Goal: Information Seeking & Learning: Learn about a topic

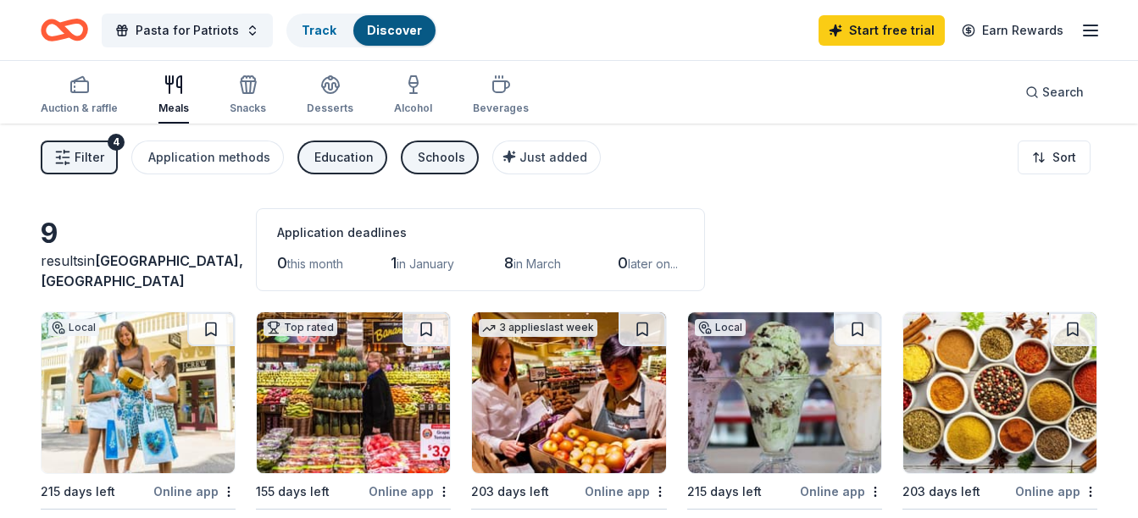
click at [247, 93] on icon "button" at bounding box center [248, 87] width 15 height 12
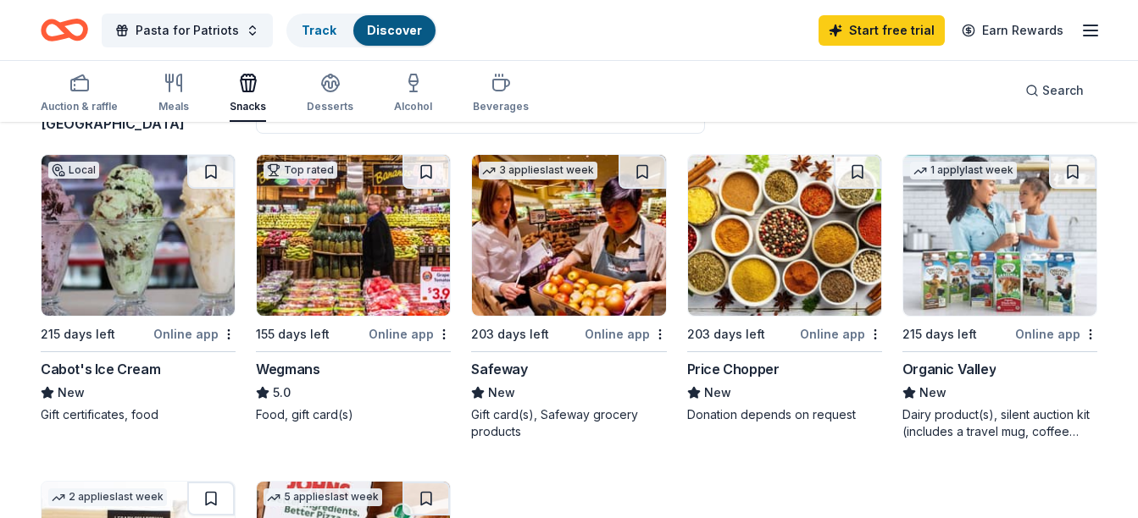
scroll to position [141, 0]
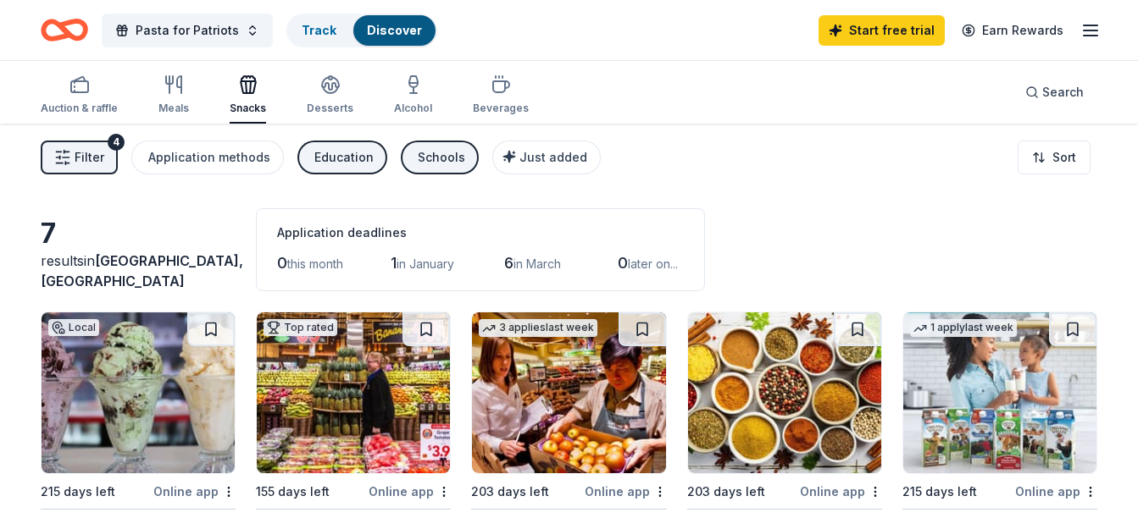
click at [503, 102] on div "Beverages" at bounding box center [501, 109] width 56 height 14
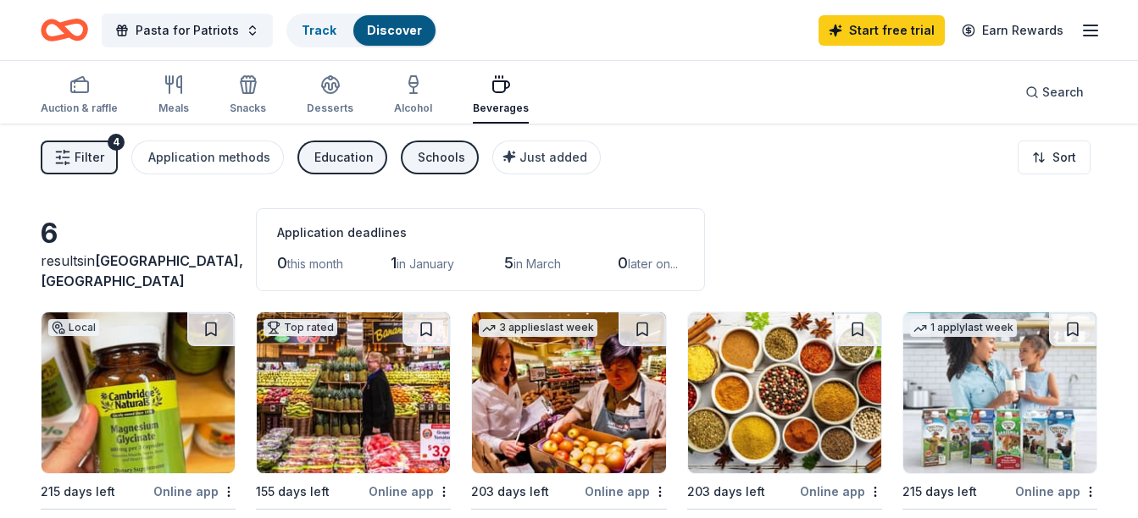
click at [86, 88] on icon "button" at bounding box center [79, 85] width 20 height 20
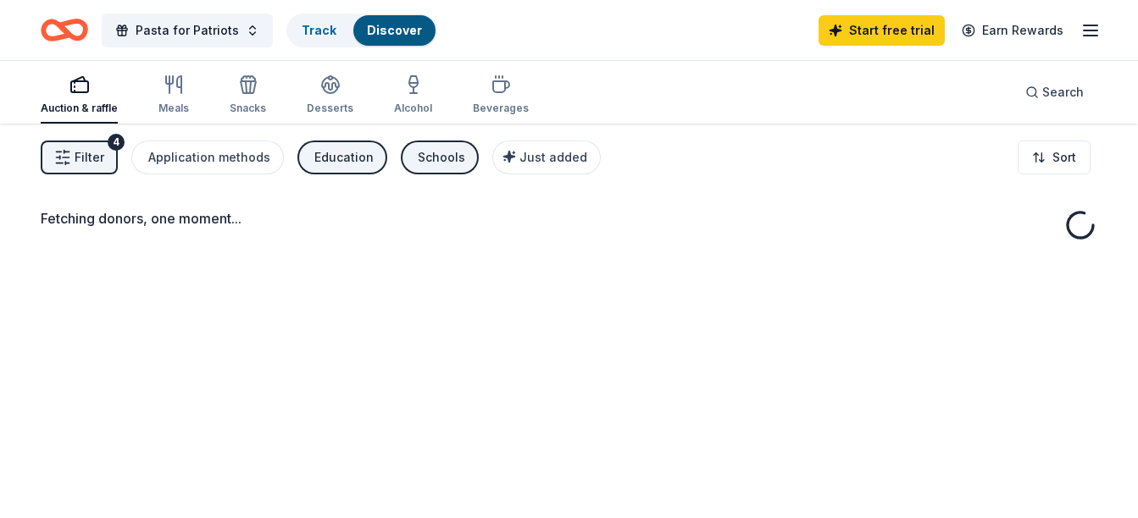
click at [91, 151] on span "Filter" at bounding box center [90, 157] width 30 height 20
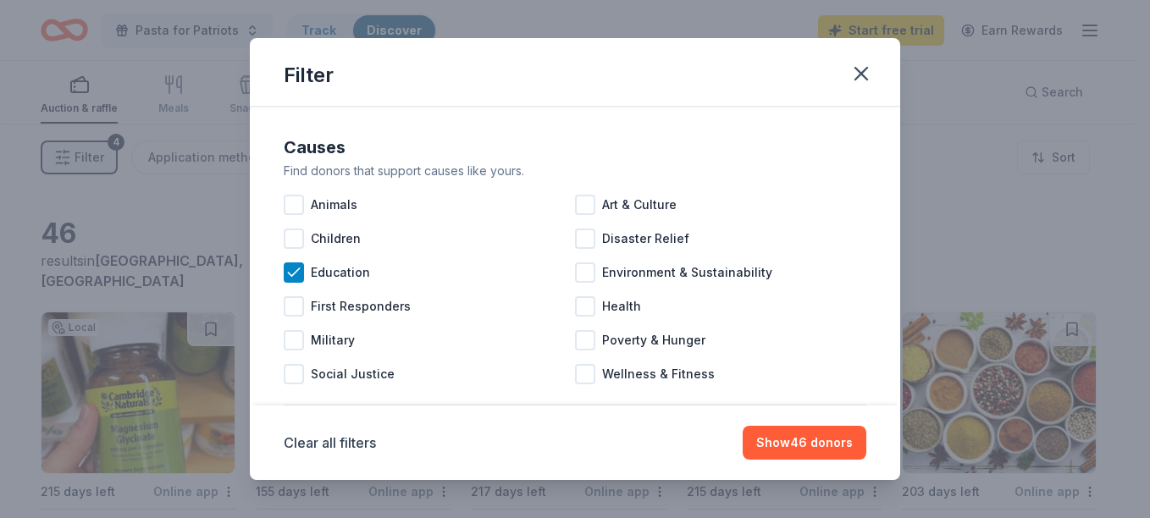
click at [301, 340] on div at bounding box center [294, 340] width 20 height 20
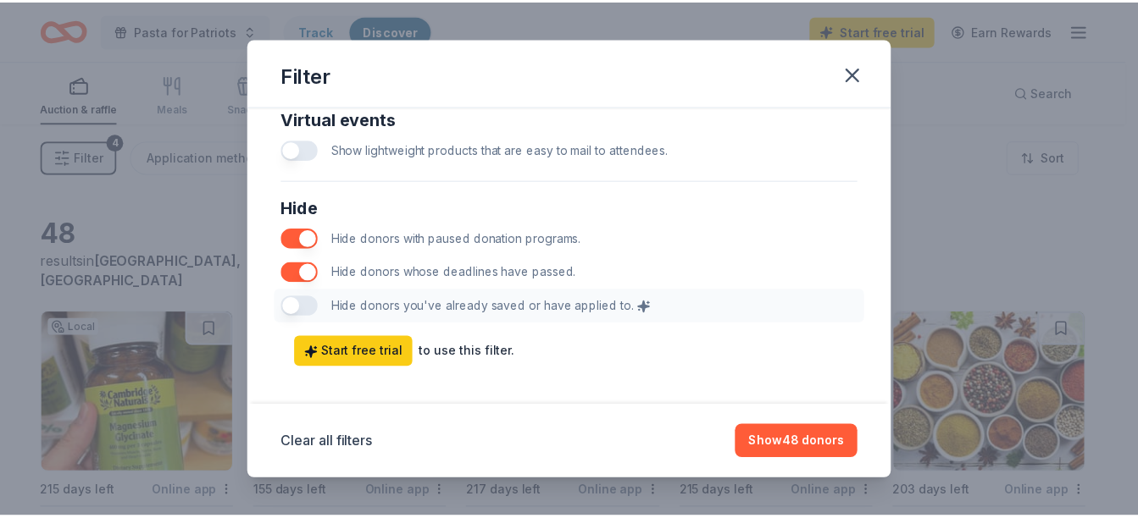
scroll to position [933, 0]
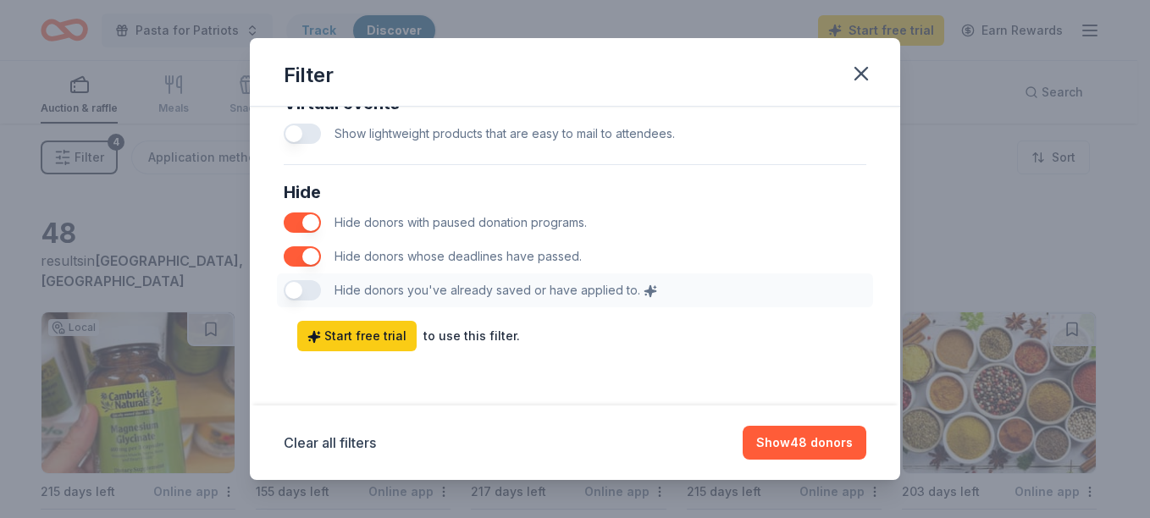
click at [823, 442] on button "Show 48 donors" at bounding box center [805, 443] width 124 height 34
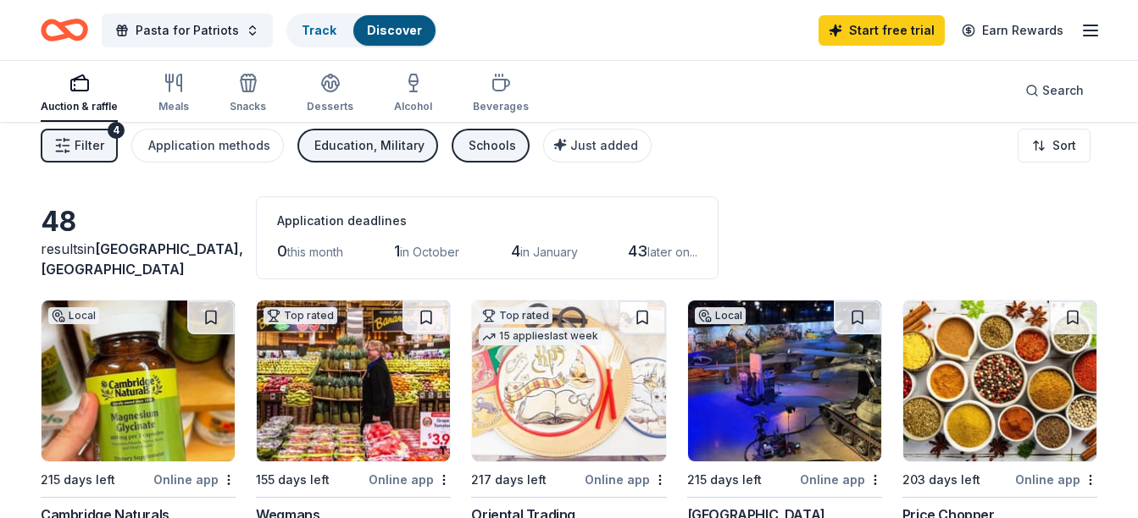
scroll to position [0, 0]
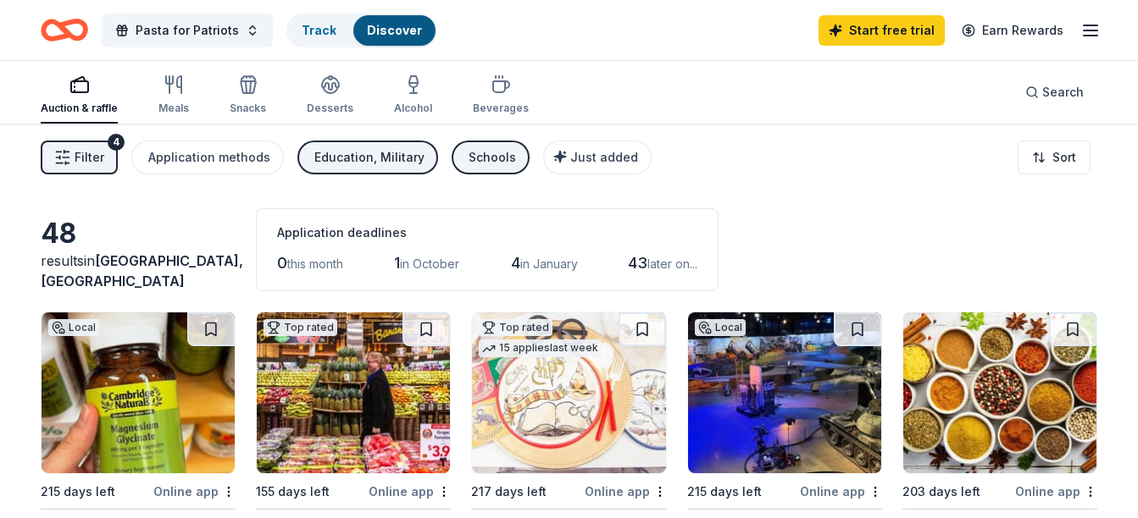
click at [879, 29] on link "Start free trial" at bounding box center [881, 30] width 126 height 30
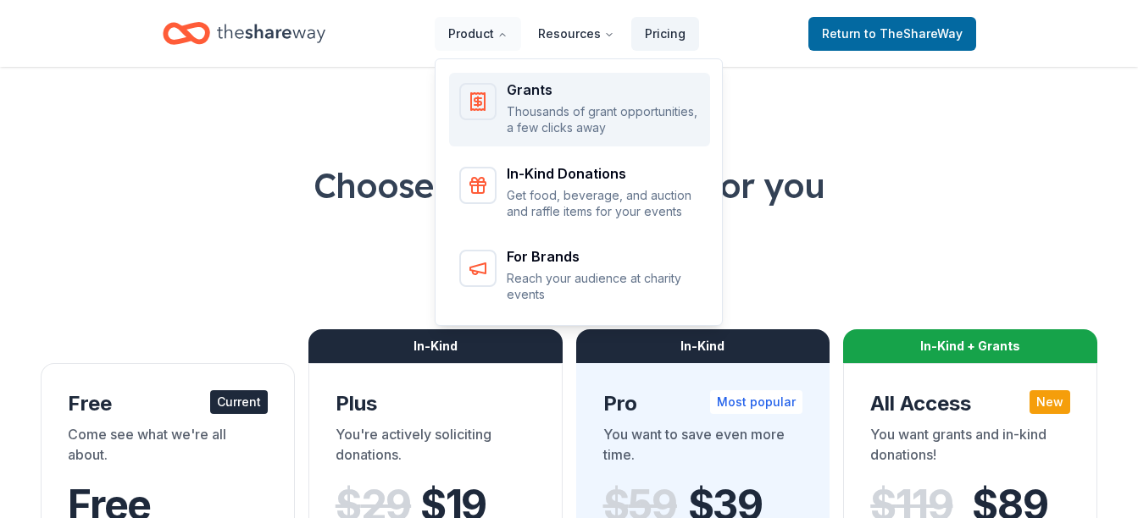
click at [481, 103] on icon "Main" at bounding box center [477, 101] width 7 height 7
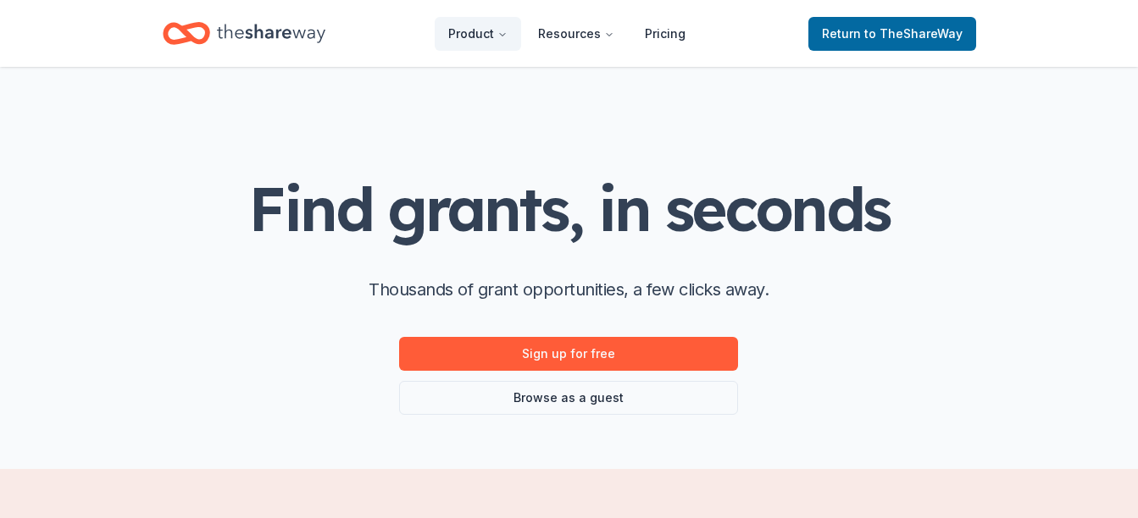
click at [899, 25] on span "Return to TheShareWay" at bounding box center [892, 34] width 141 height 20
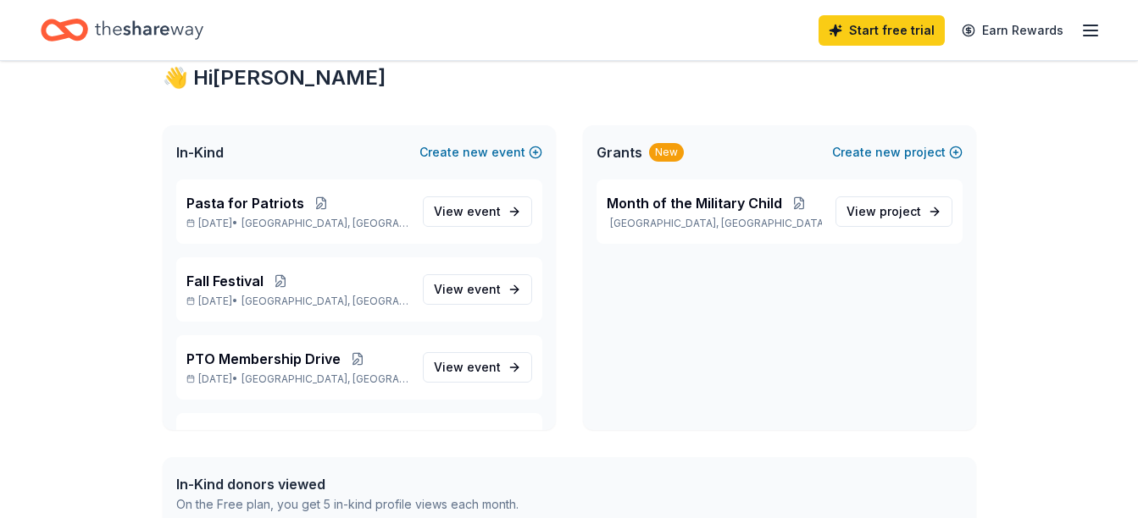
scroll to position [329, 0]
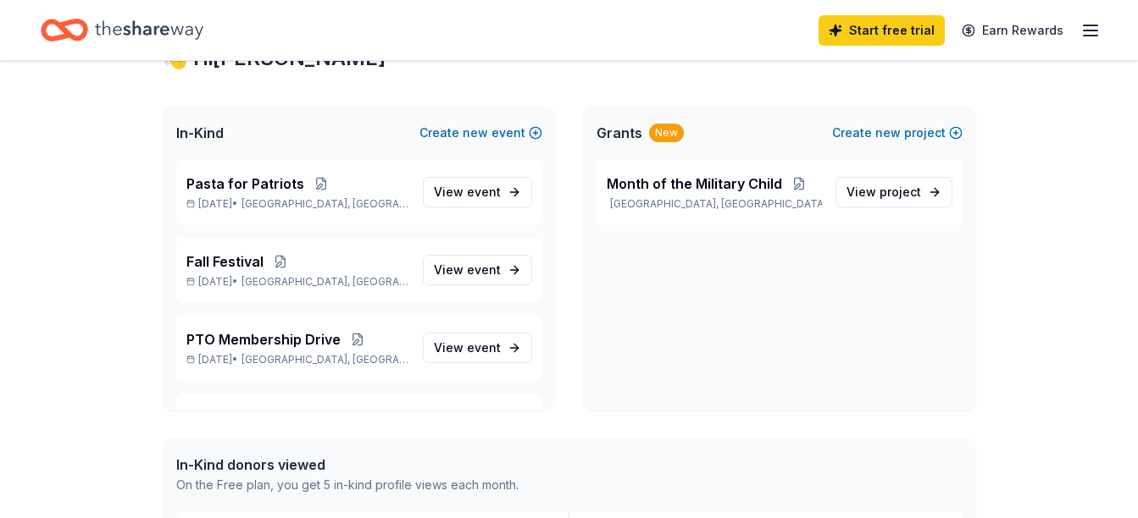
click at [855, 196] on span "View project" at bounding box center [883, 192] width 75 height 20
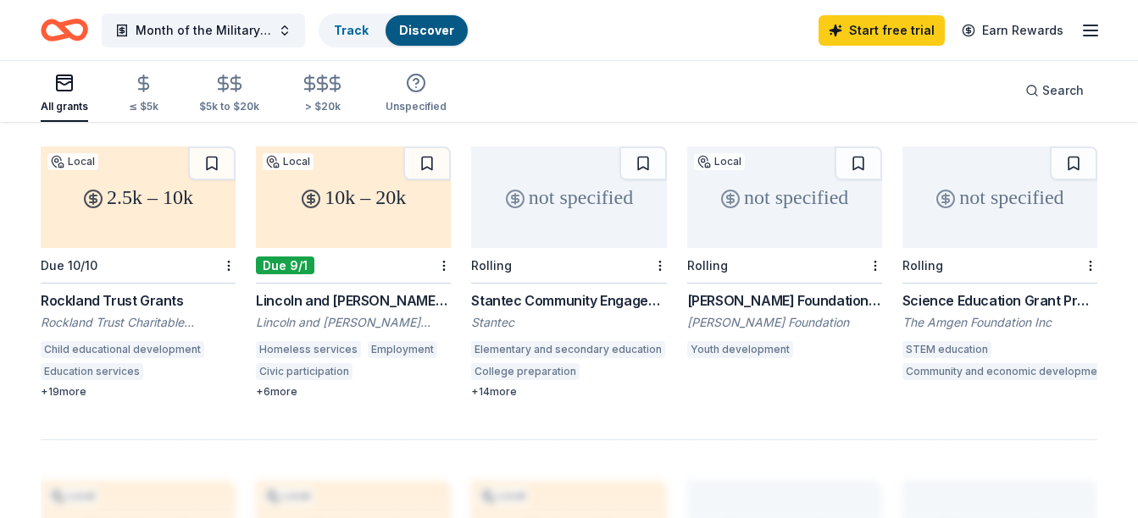
scroll to position [1489, 0]
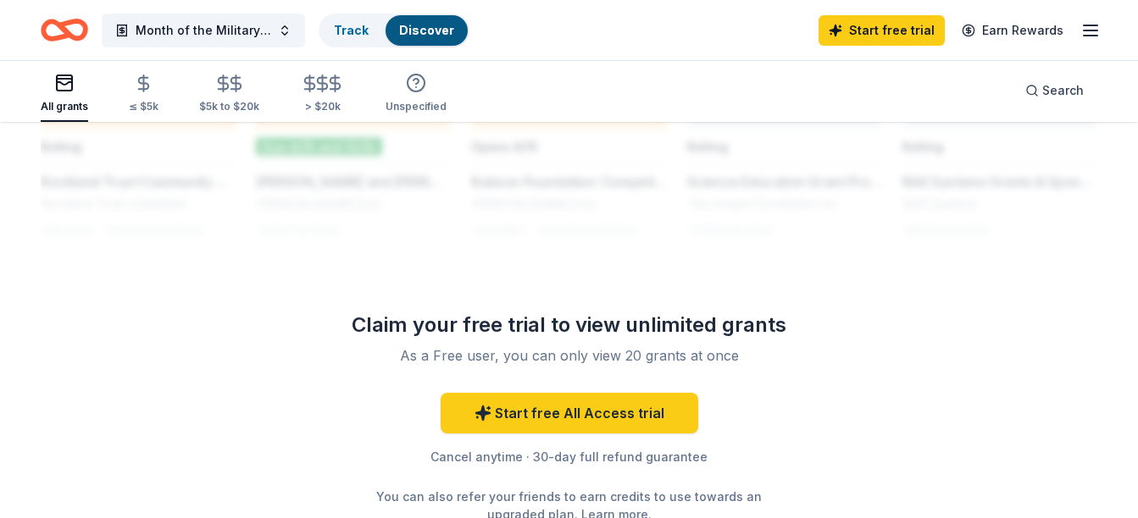
drag, startPoint x: 1145, startPoint y: 415, endPoint x: 1101, endPoint y: 111, distance: 307.3
click at [1101, 111] on div "All grants ≤ $5k $5k to $20k > $20k Unspecified Search" at bounding box center [569, 90] width 1138 height 63
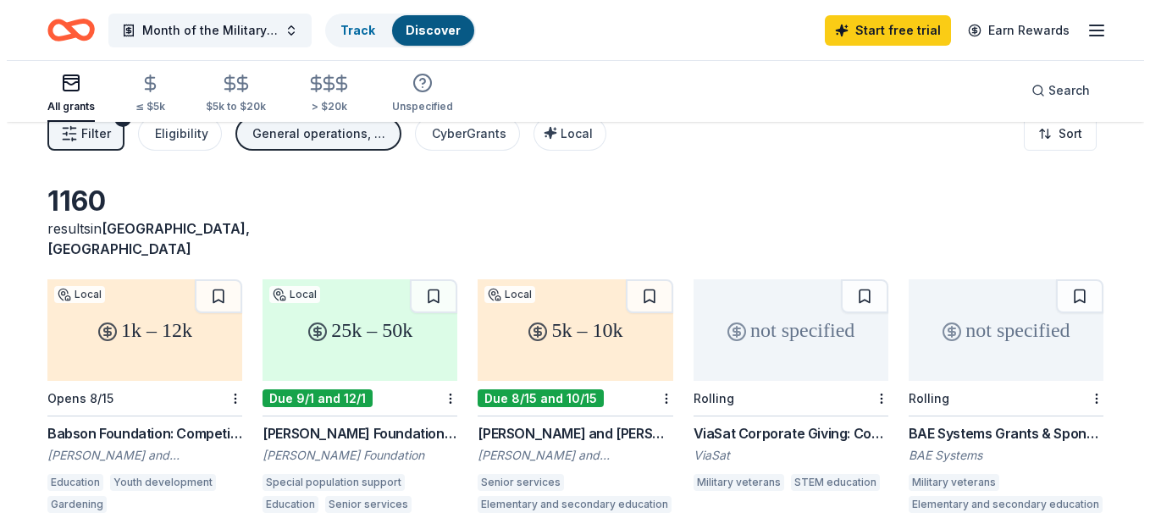
scroll to position [0, 0]
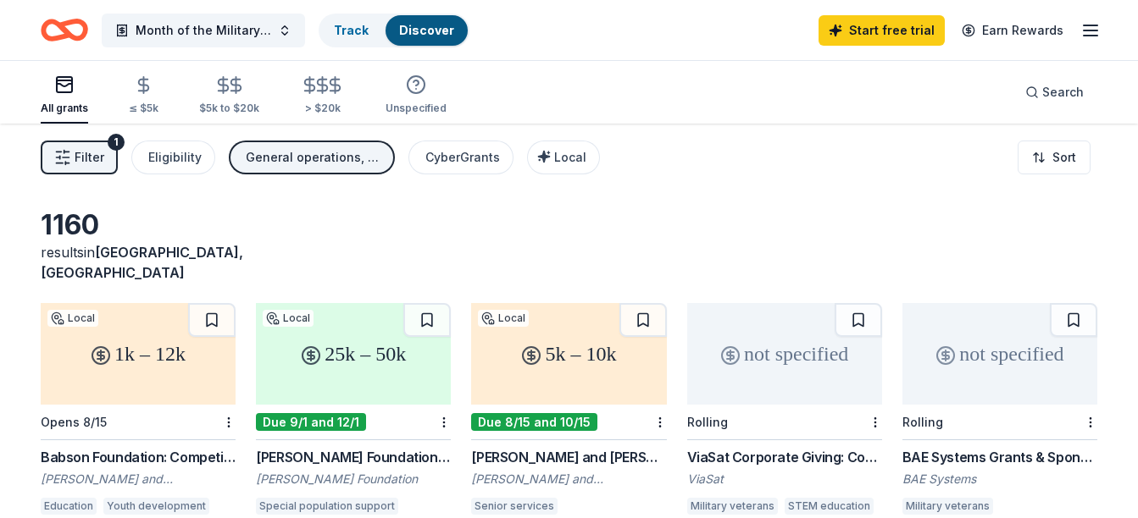
click at [98, 152] on span "Filter" at bounding box center [90, 157] width 30 height 20
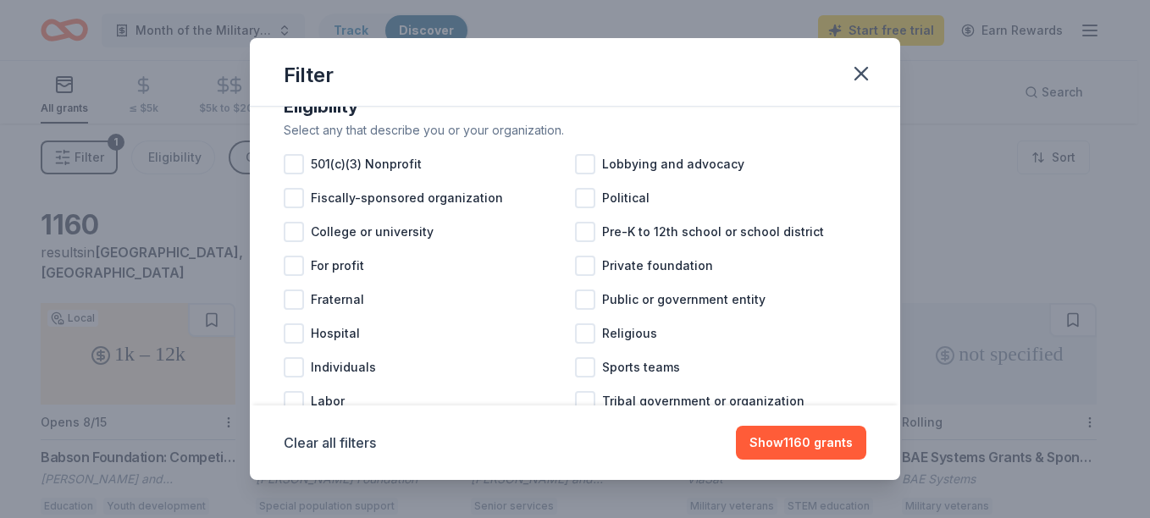
scroll to position [199, 0]
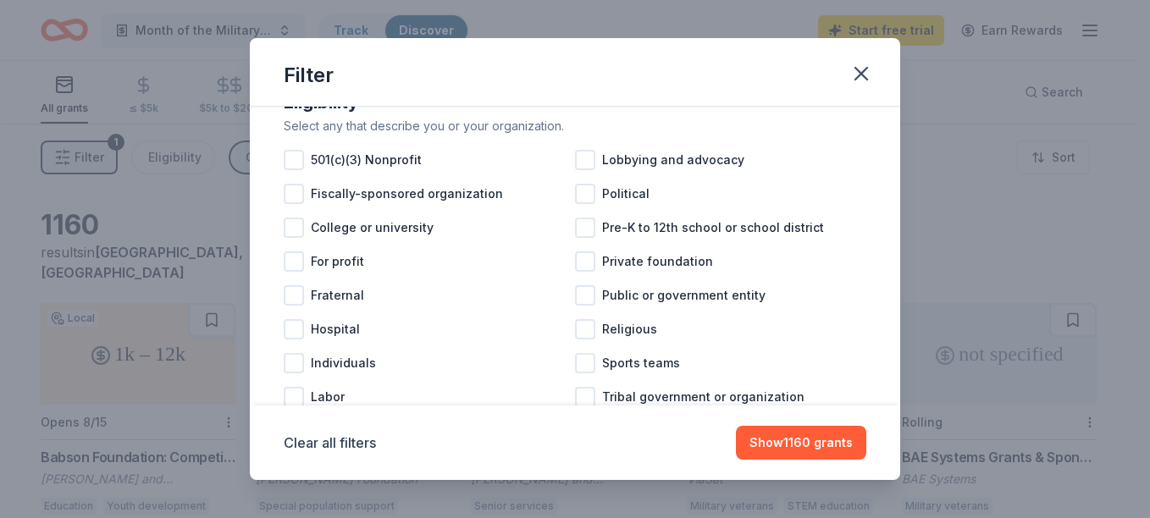
click at [579, 238] on div at bounding box center [585, 228] width 20 height 20
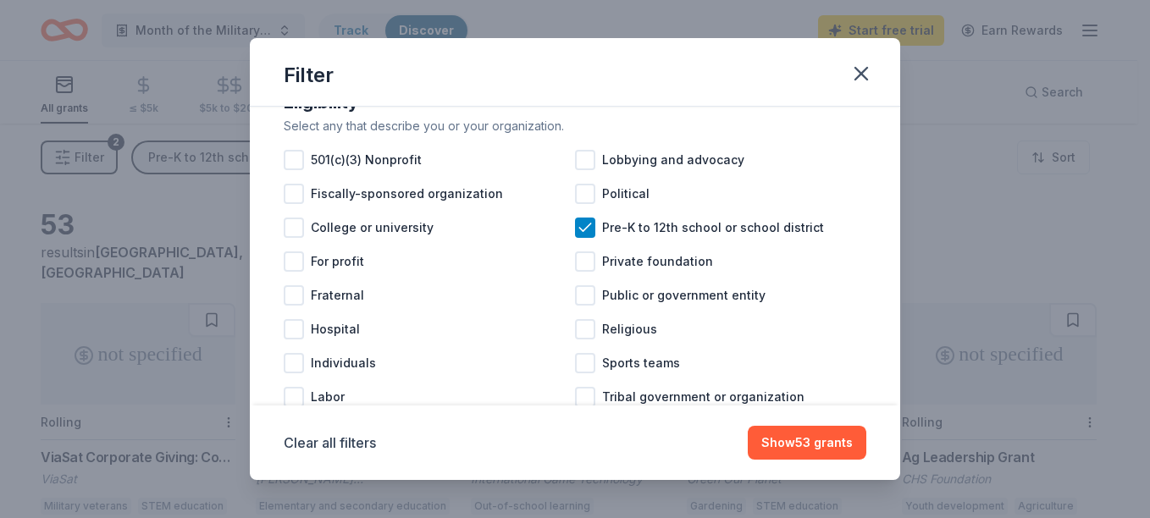
click at [299, 170] on div at bounding box center [294, 160] width 20 height 20
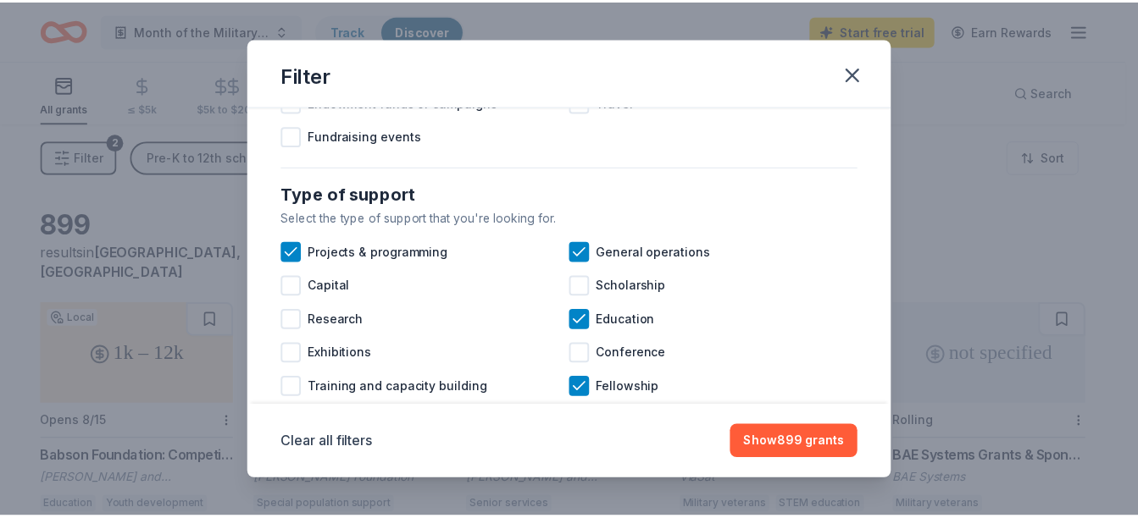
scroll to position [622, 0]
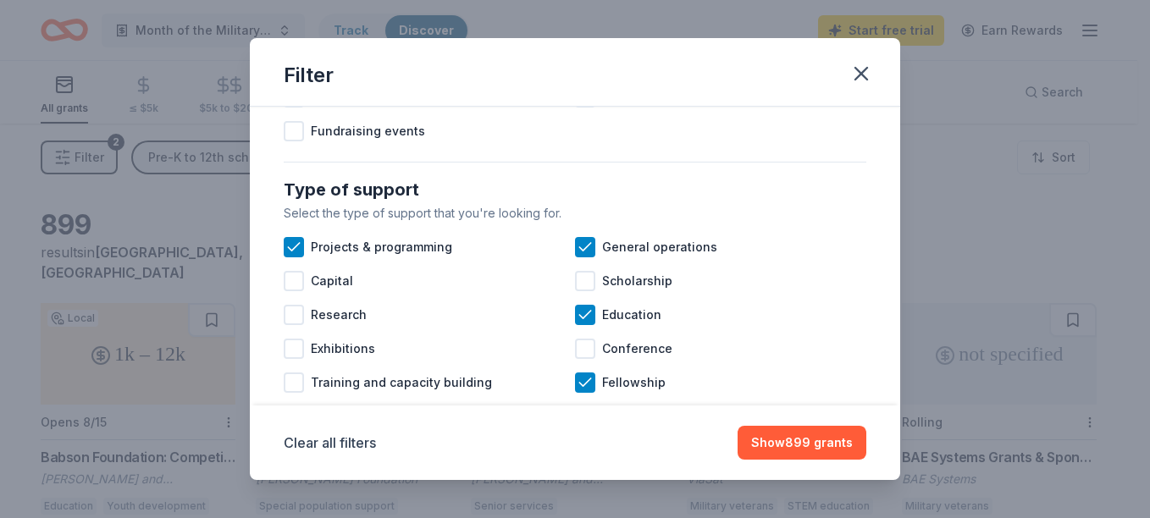
click at [812, 446] on button "Show 899 grants" at bounding box center [802, 443] width 129 height 34
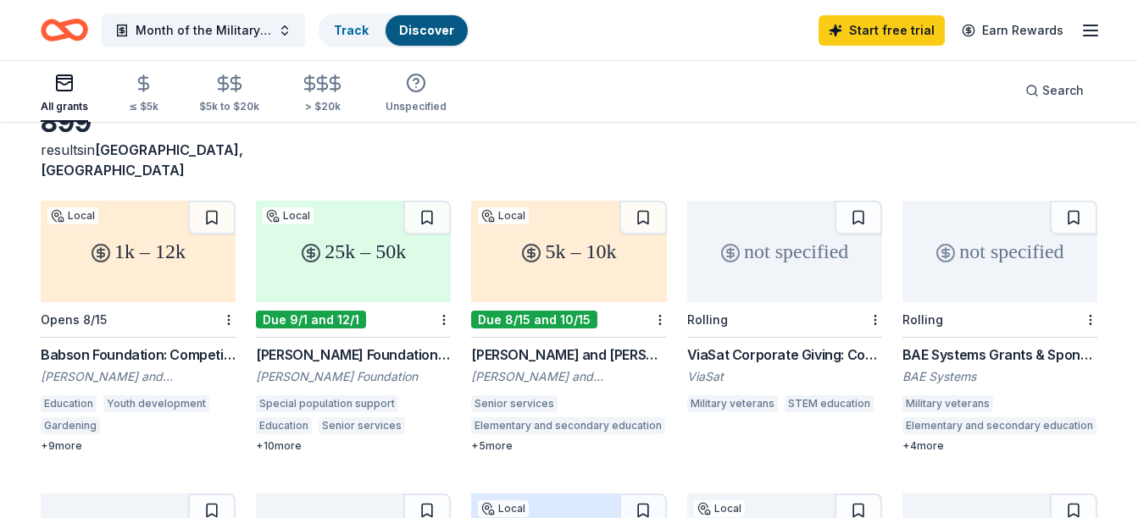
scroll to position [0, 0]
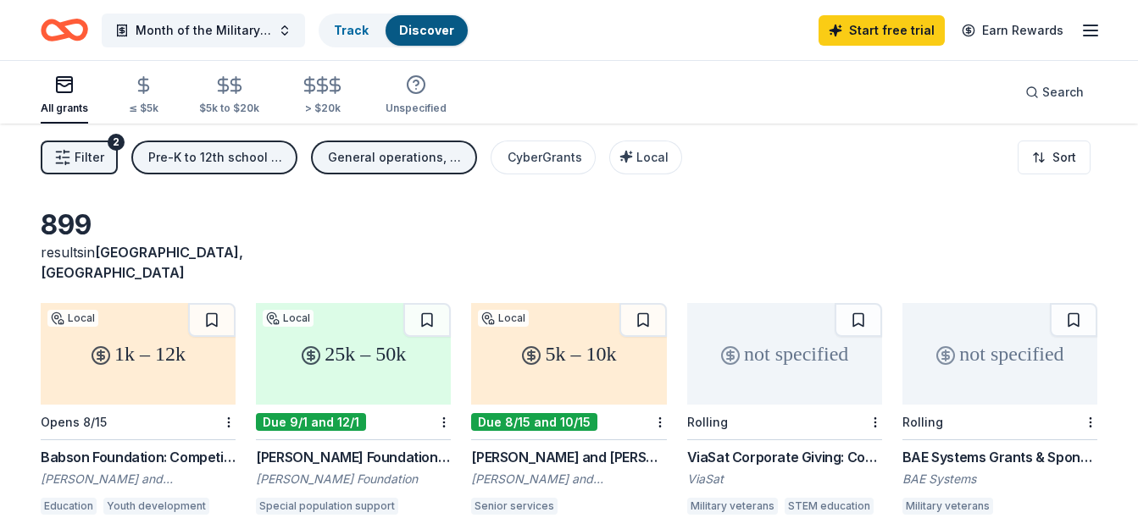
click at [277, 30] on button "Month of the Military Child" at bounding box center [203, 31] width 203 height 34
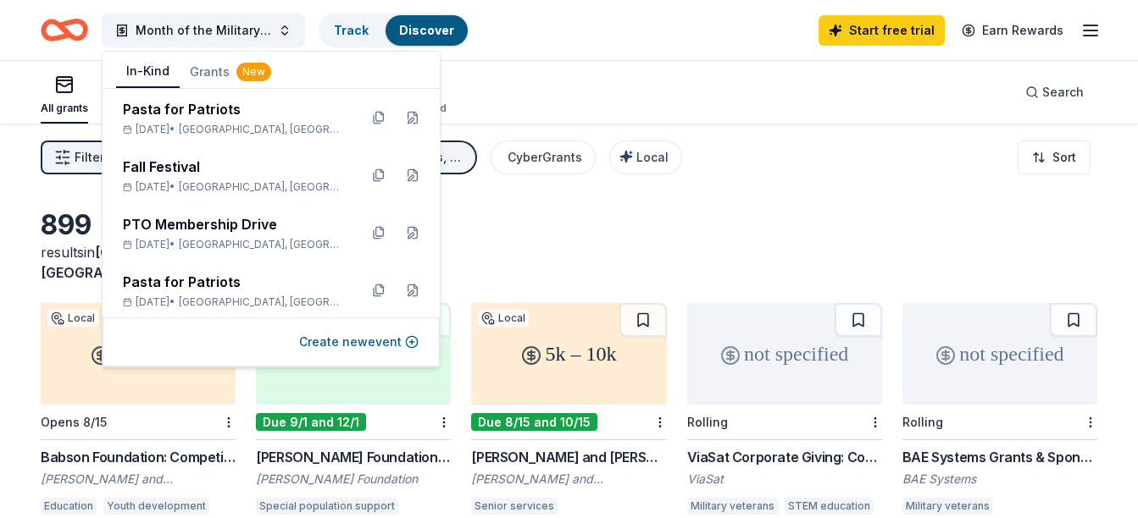
click at [147, 71] on button "In-Kind" at bounding box center [148, 72] width 64 height 32
click at [233, 169] on div "Fall Festival" at bounding box center [234, 167] width 222 height 20
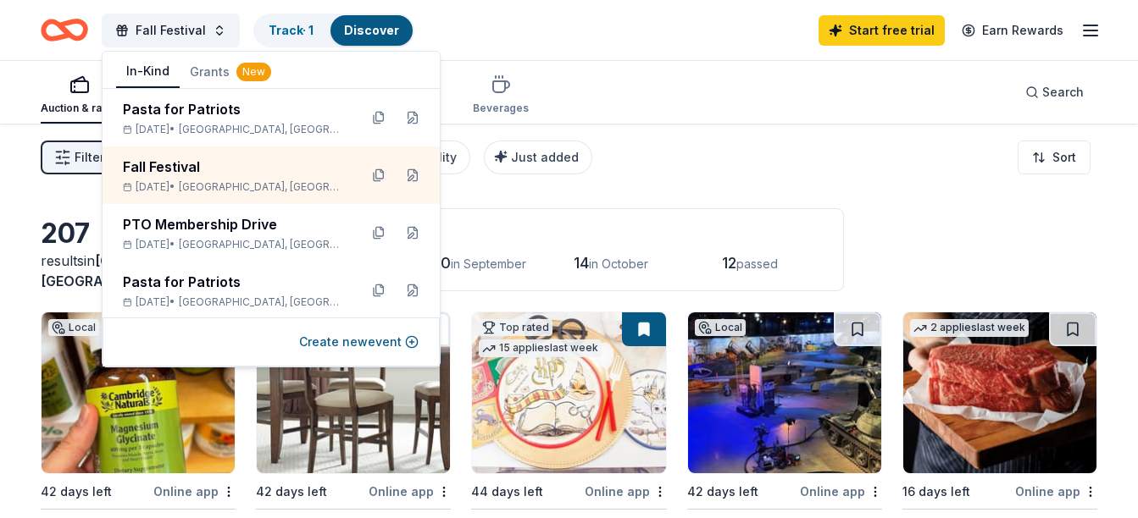
click at [570, 44] on div "Fall Festival Track · 1 Discover Start free trial Earn Rewards" at bounding box center [569, 30] width 1056 height 40
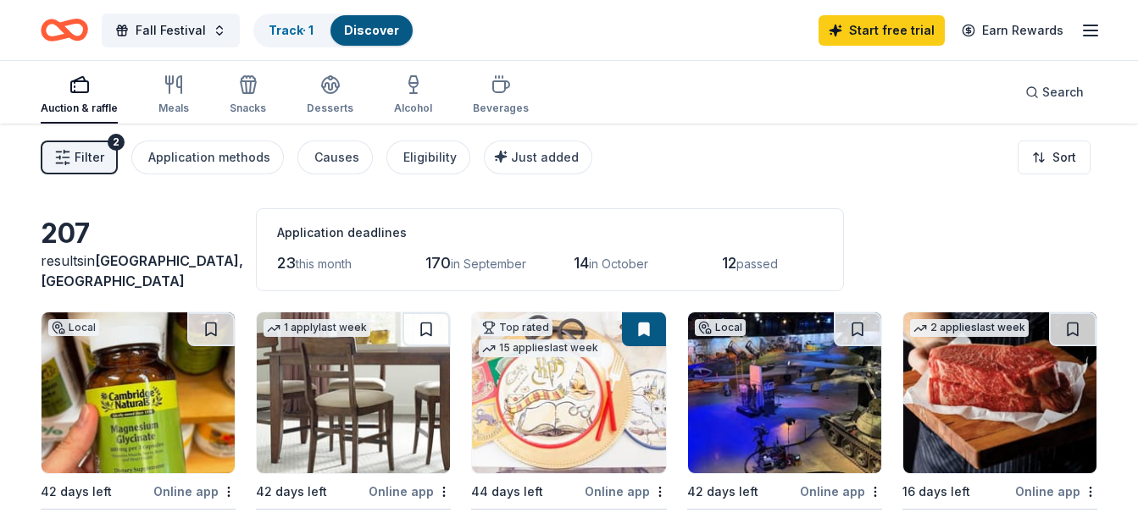
click at [90, 91] on div "button" at bounding box center [79, 85] width 77 height 20
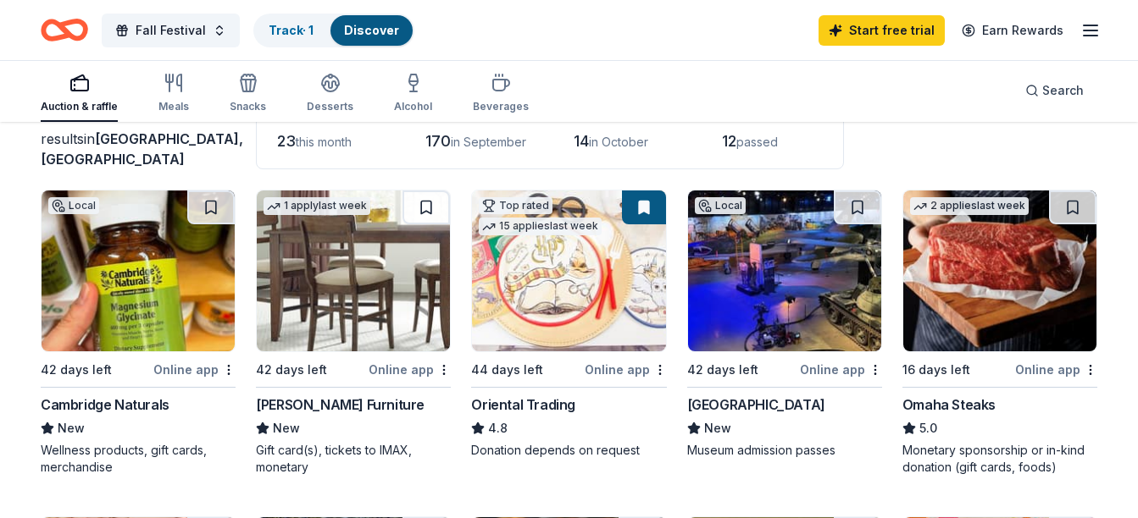
scroll to position [130, 0]
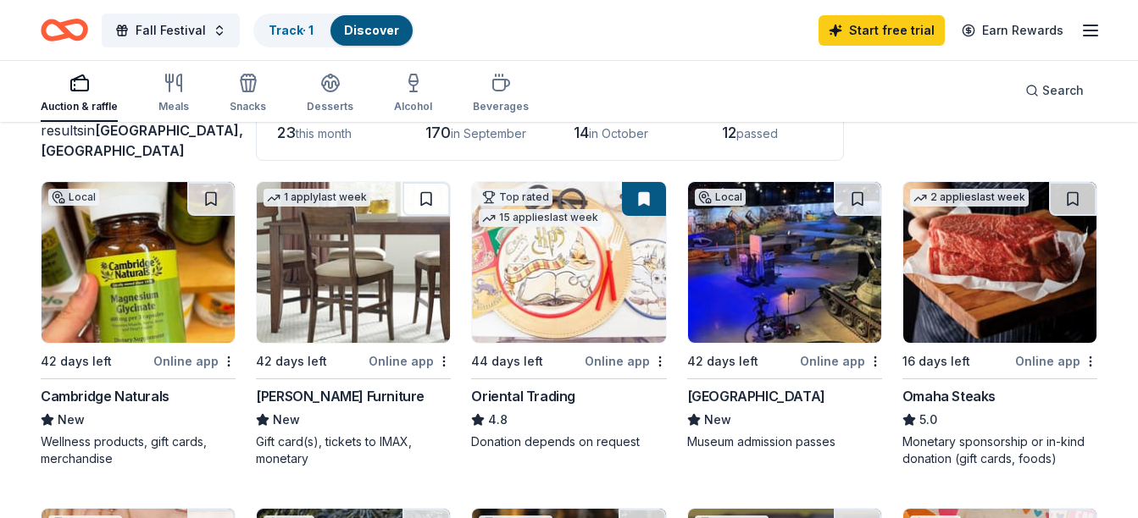
click at [650, 197] on button at bounding box center [644, 199] width 44 height 34
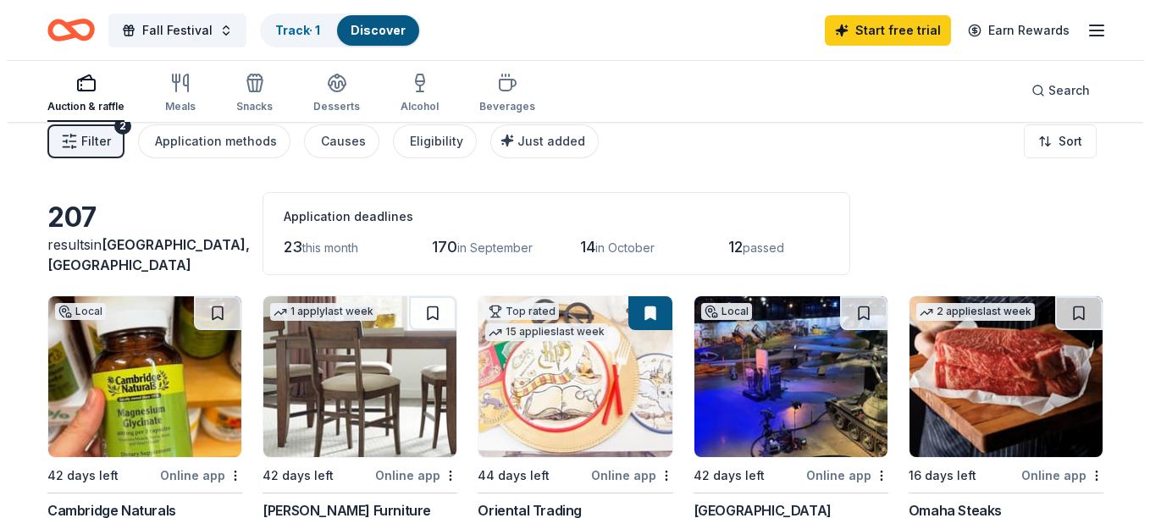
scroll to position [0, 0]
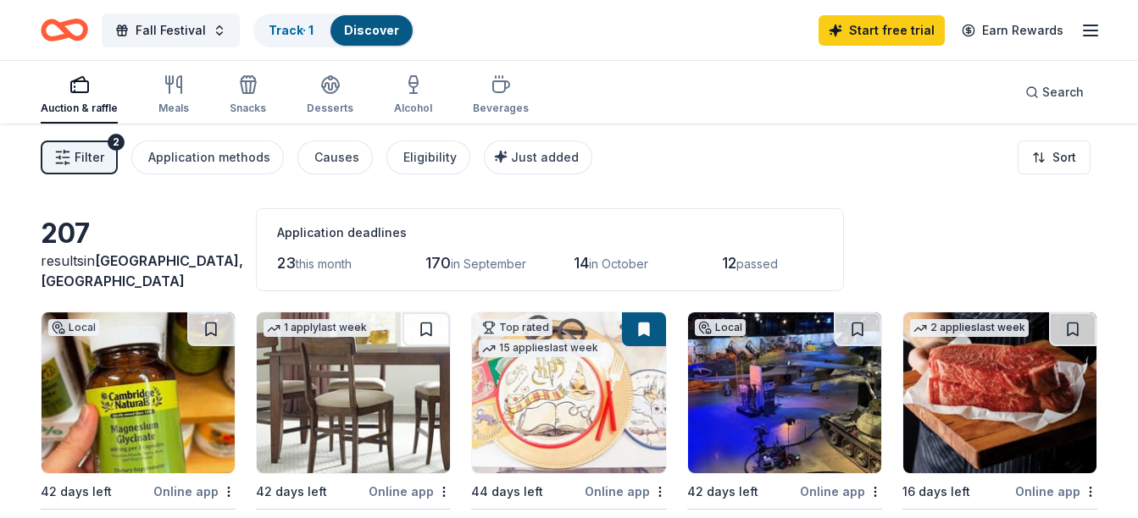
click at [103, 158] on button "Filter 2" at bounding box center [79, 158] width 77 height 34
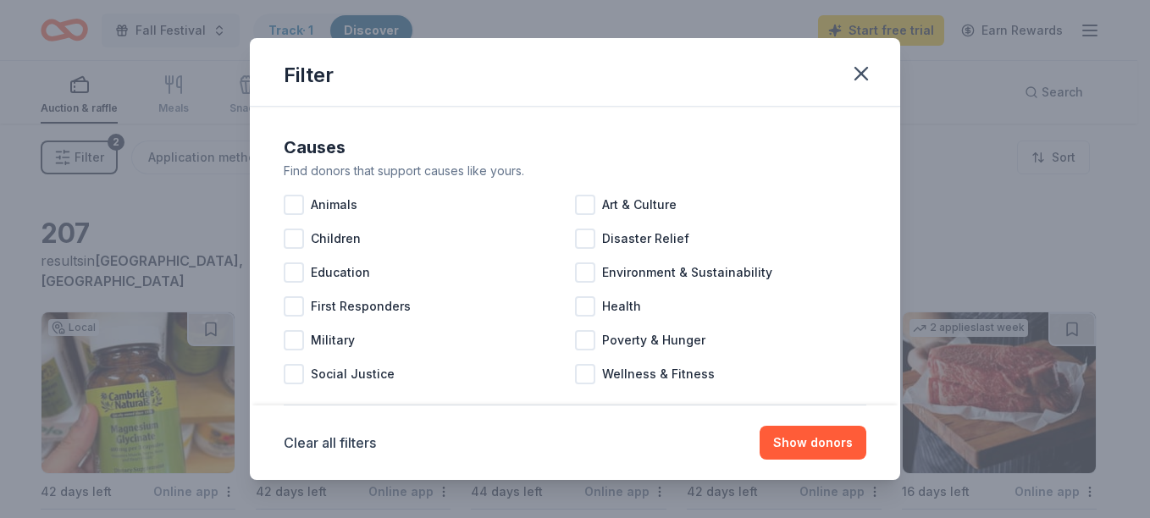
click at [294, 273] on div at bounding box center [294, 273] width 20 height 20
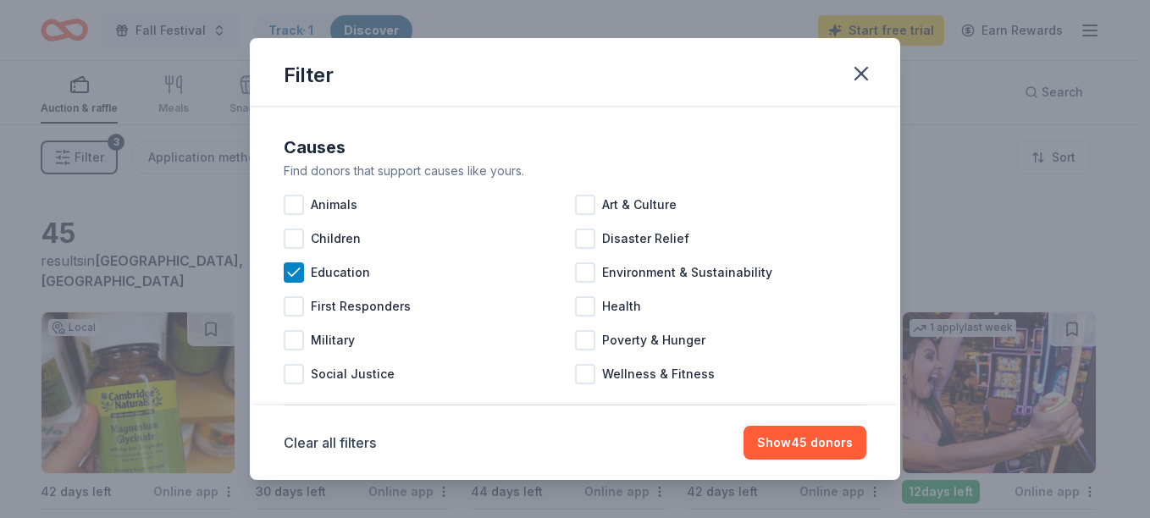
click at [291, 239] on div at bounding box center [294, 239] width 20 height 20
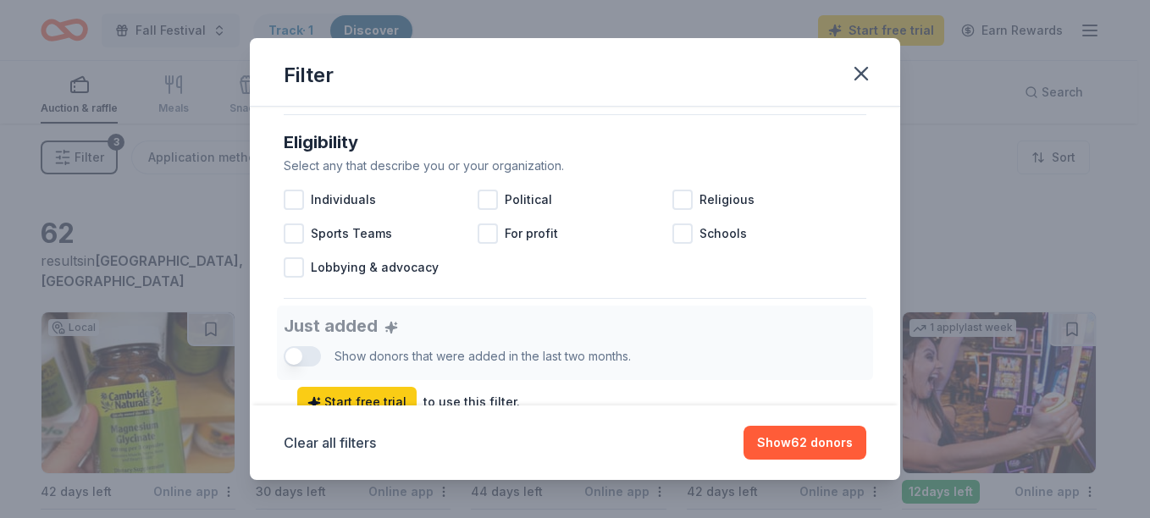
scroll to position [479, 0]
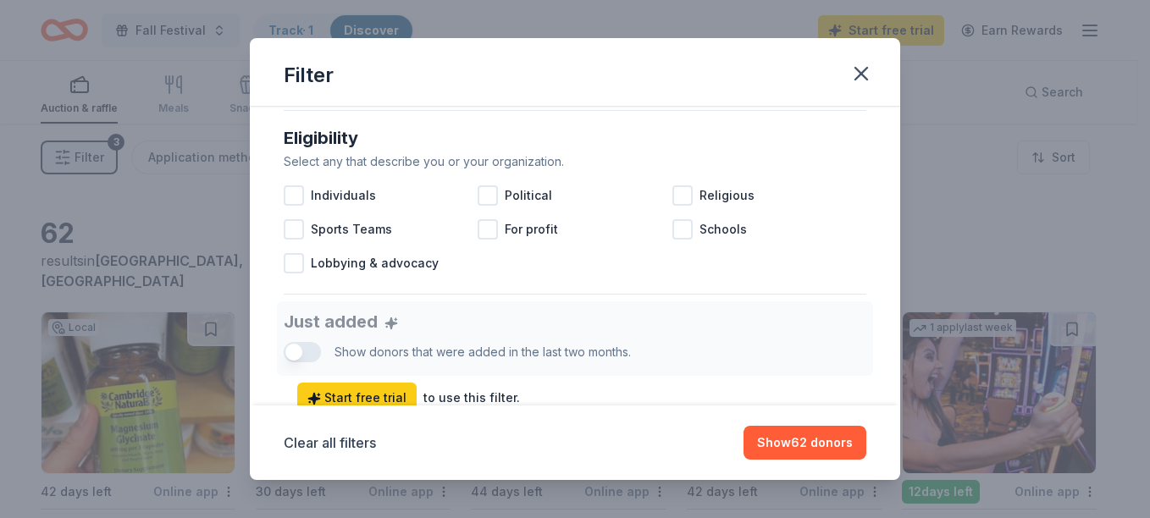
click at [680, 232] on div at bounding box center [683, 229] width 20 height 20
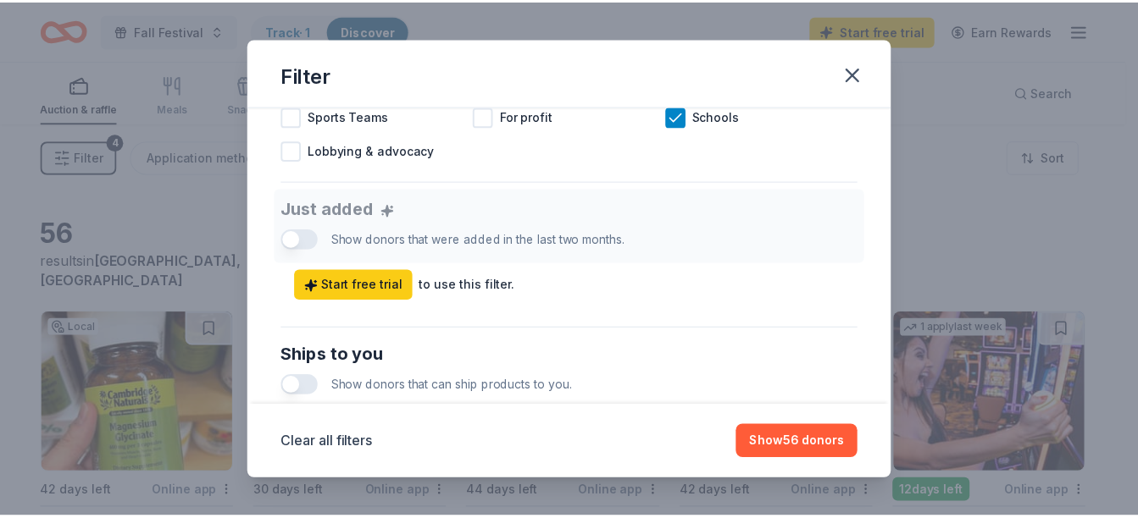
scroll to position [603, 0]
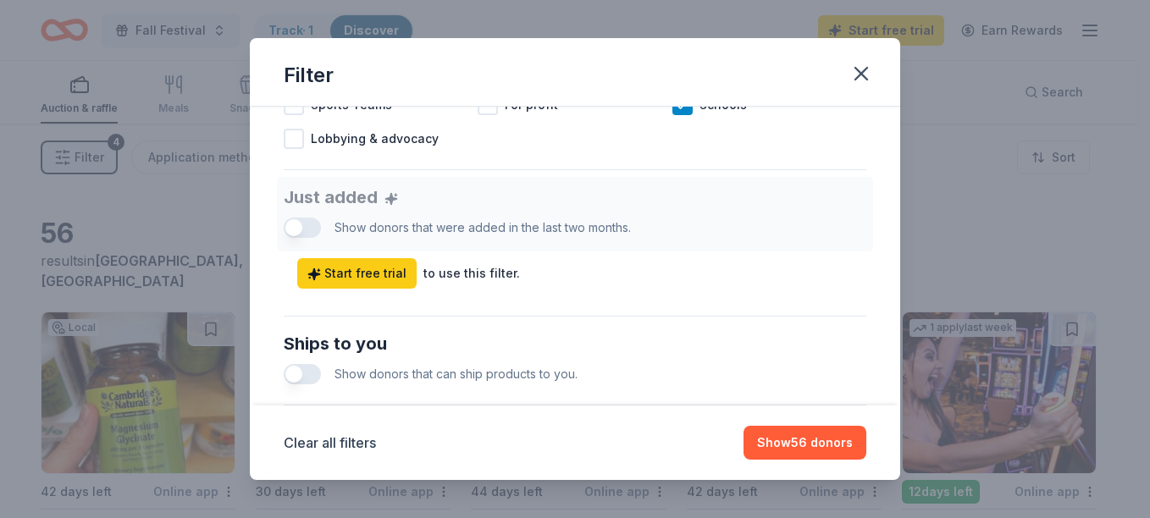
click at [825, 435] on button "Show 56 donors" at bounding box center [805, 443] width 123 height 34
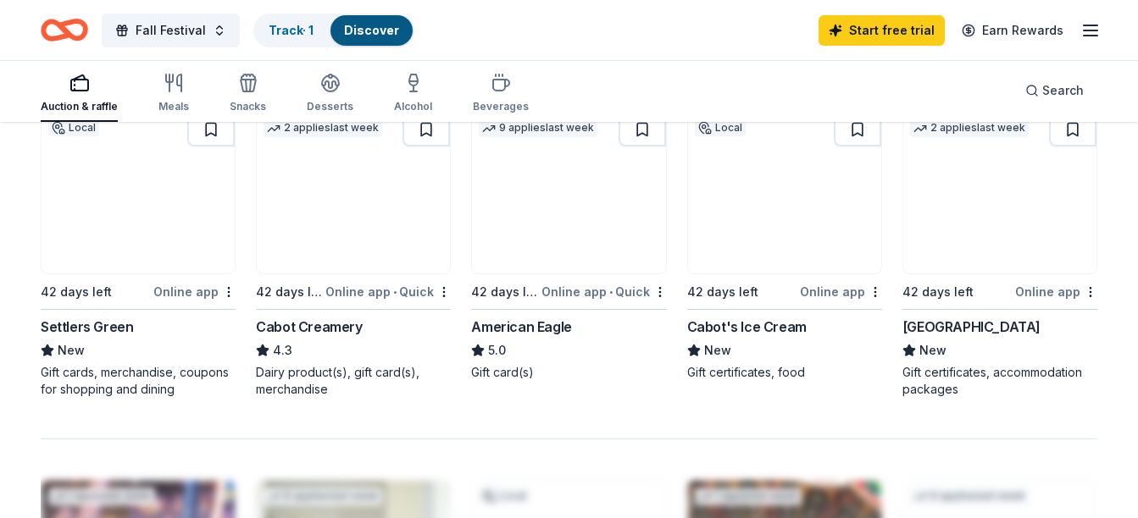
scroll to position [1185, 0]
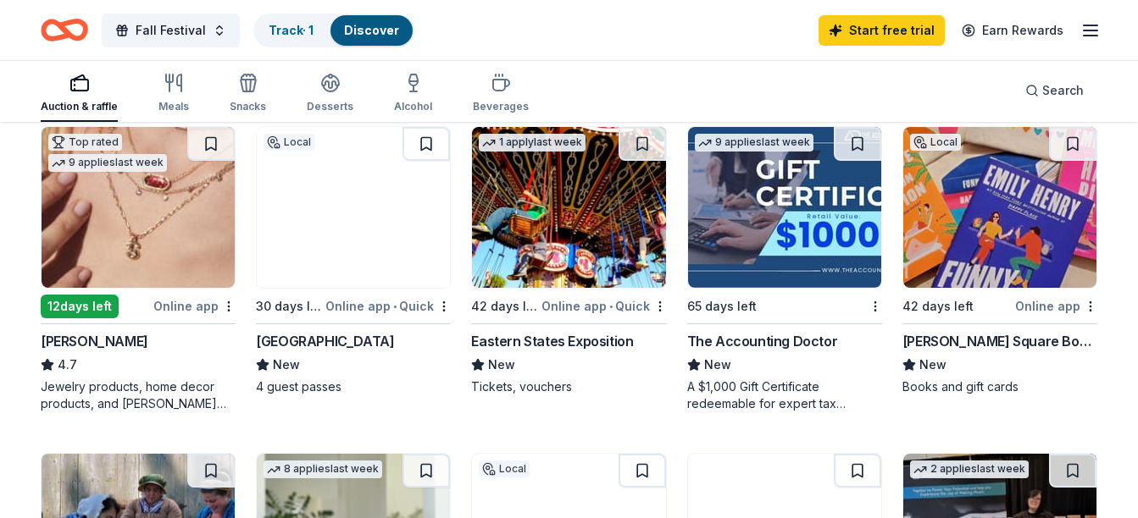
scroll to position [500, 0]
